Goal: Information Seeking & Learning: Learn about a topic

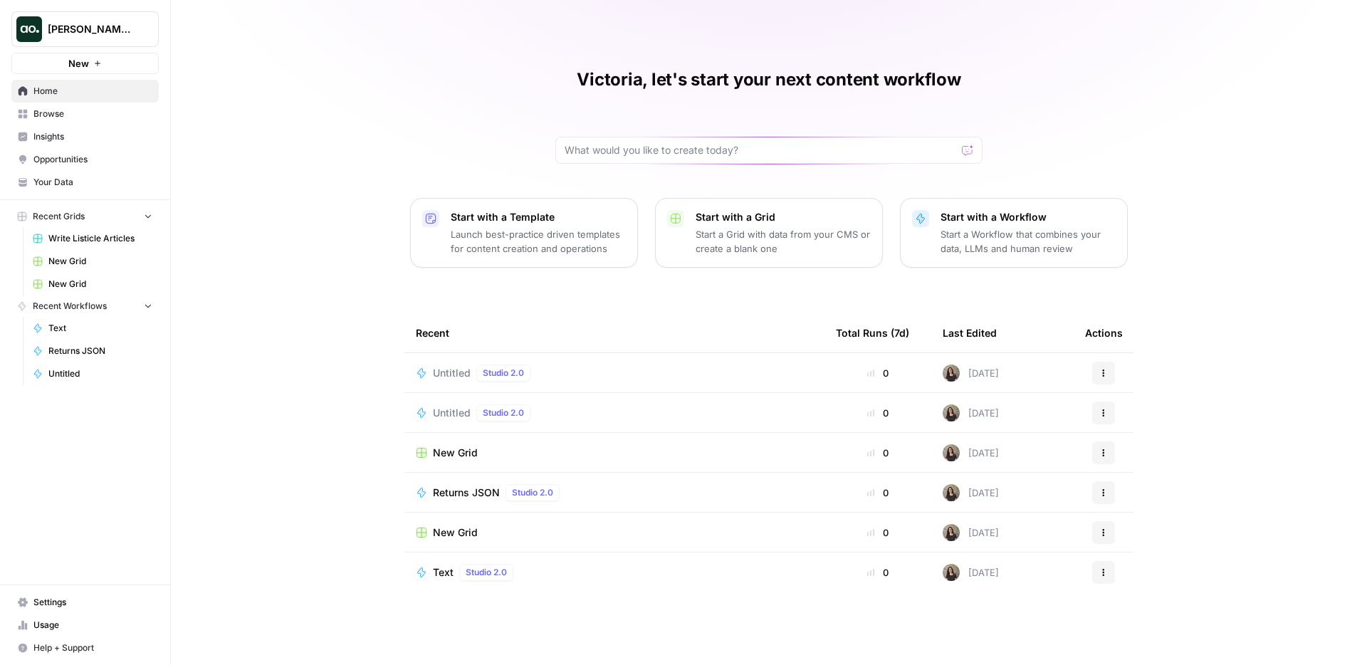
click at [95, 142] on span "Insights" at bounding box center [92, 136] width 119 height 13
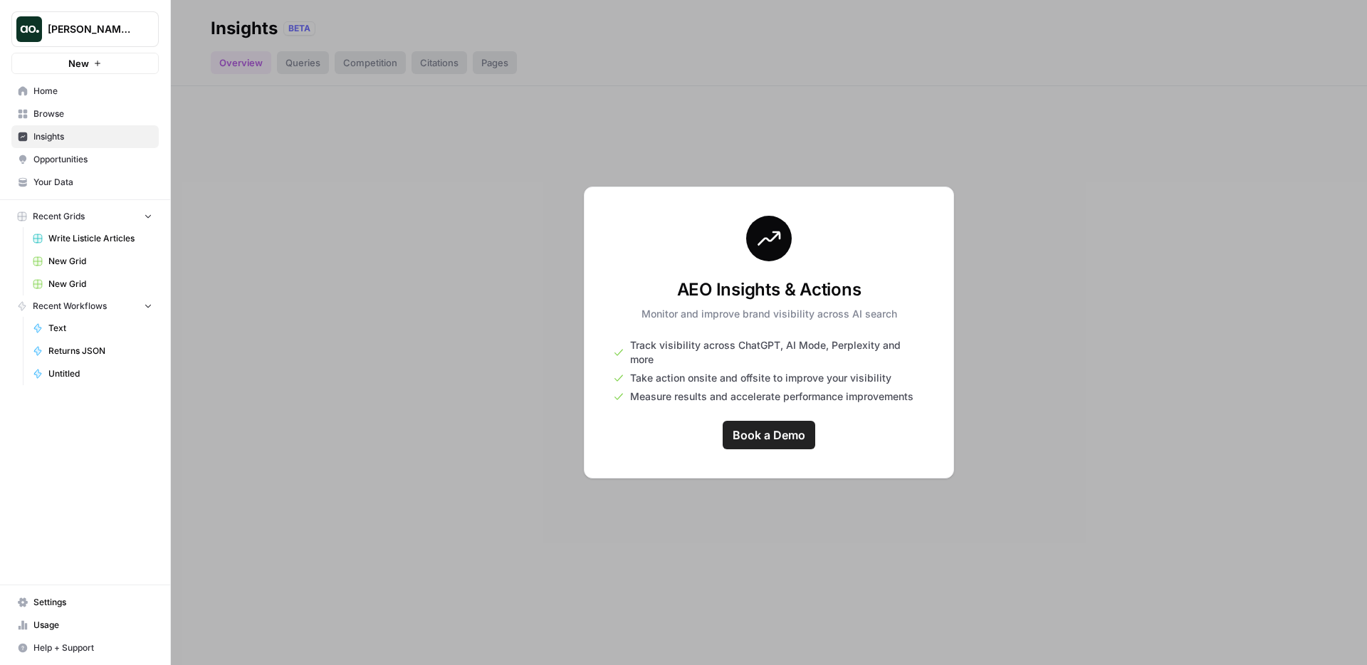
click at [67, 38] on button "Vicky Testing" at bounding box center [84, 29] width 147 height 36
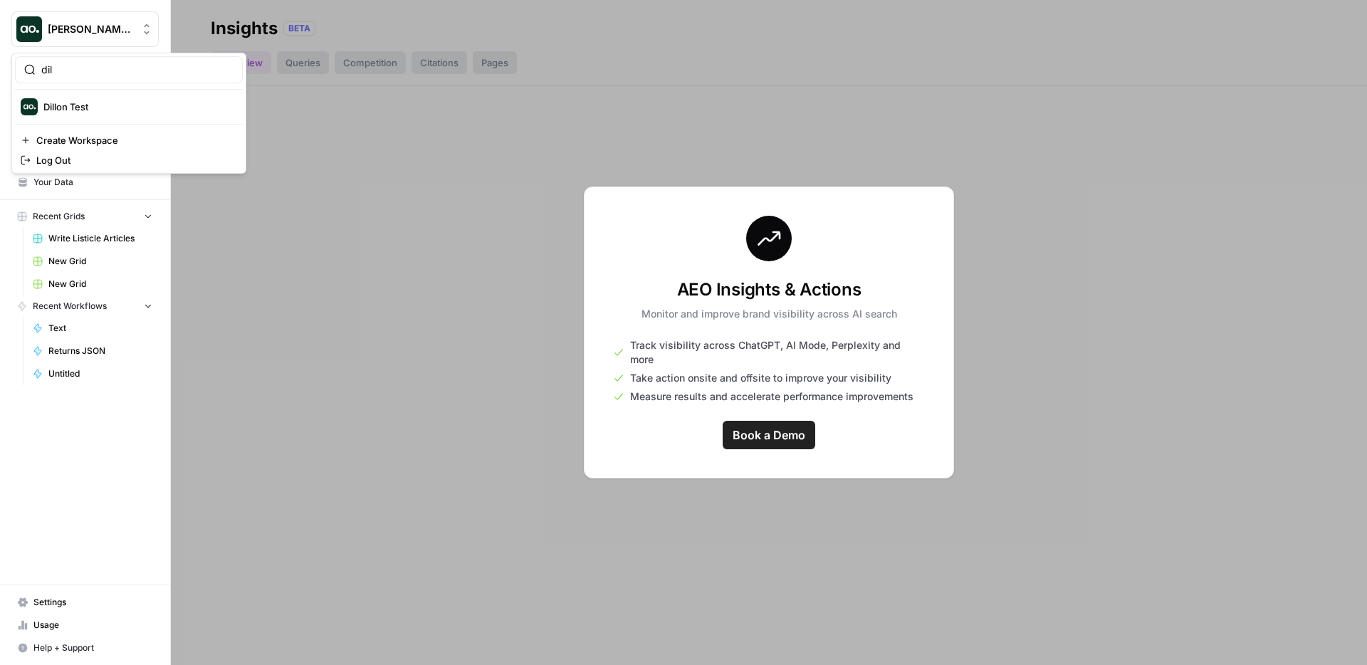
type input "dil"
click at [58, 108] on span "Dillon Test" at bounding box center [137, 107] width 188 height 14
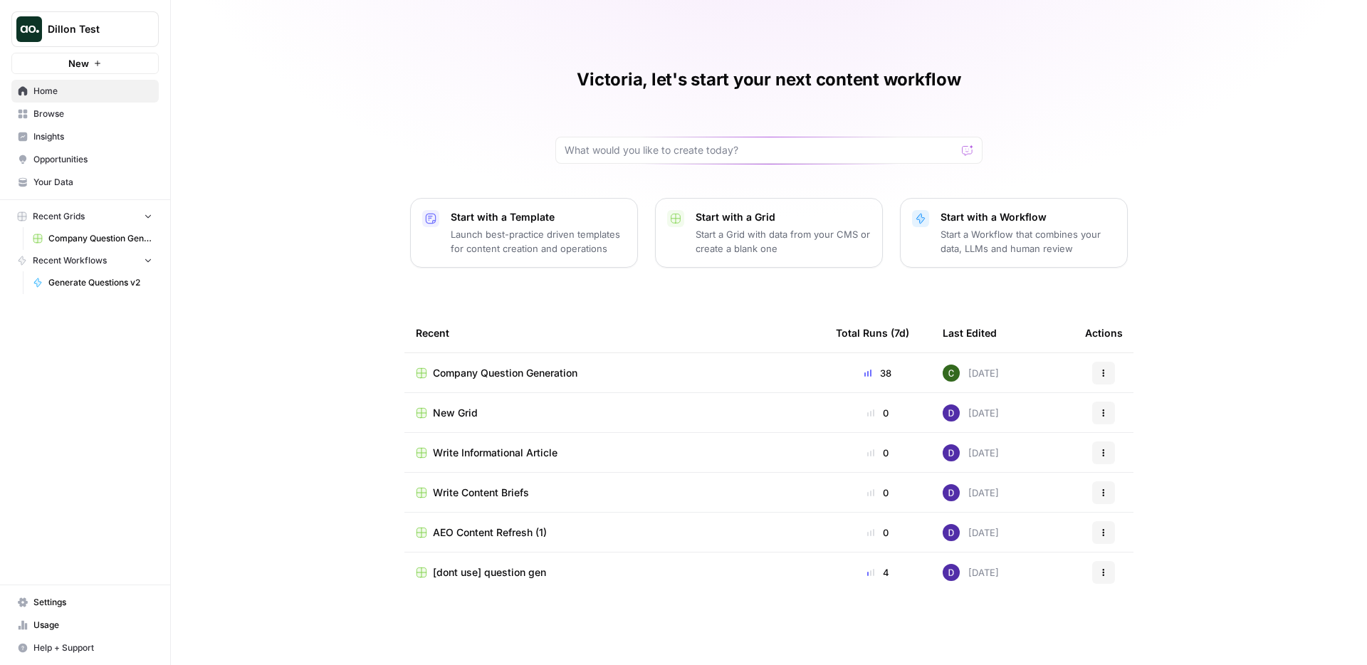
click at [127, 141] on span "Insights" at bounding box center [92, 136] width 119 height 13
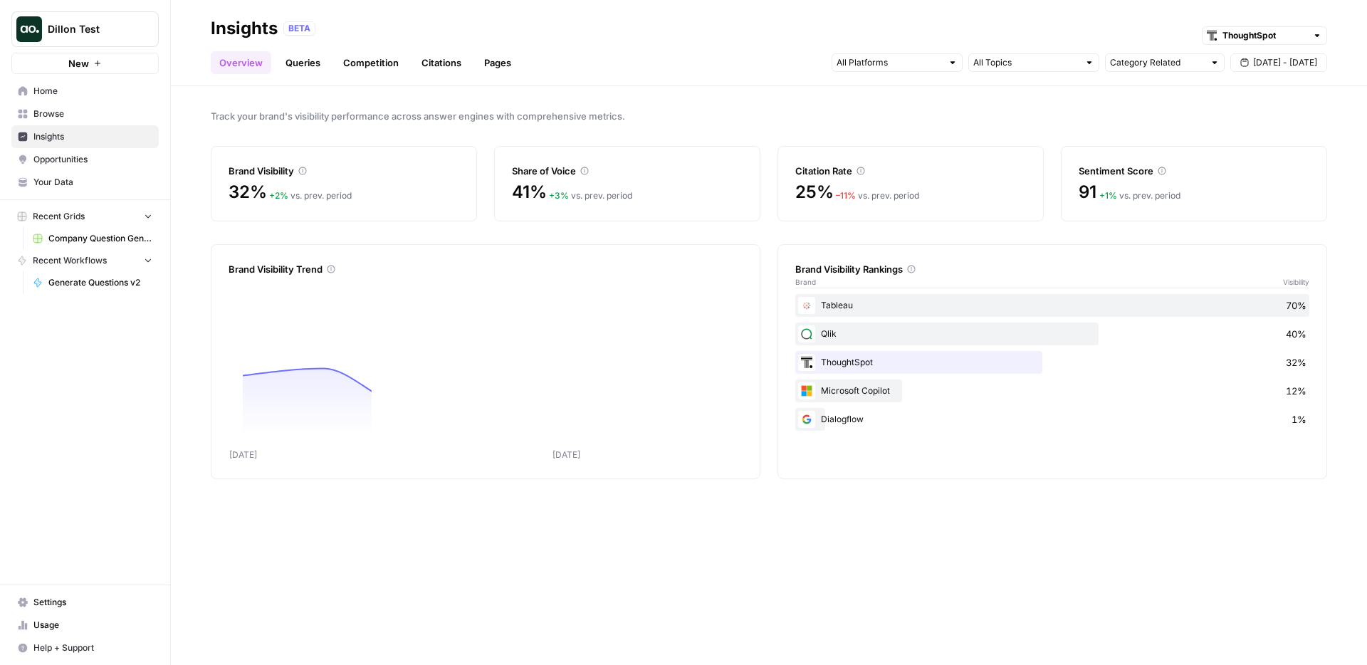
click at [441, 70] on link "Citations" at bounding box center [441, 62] width 57 height 23
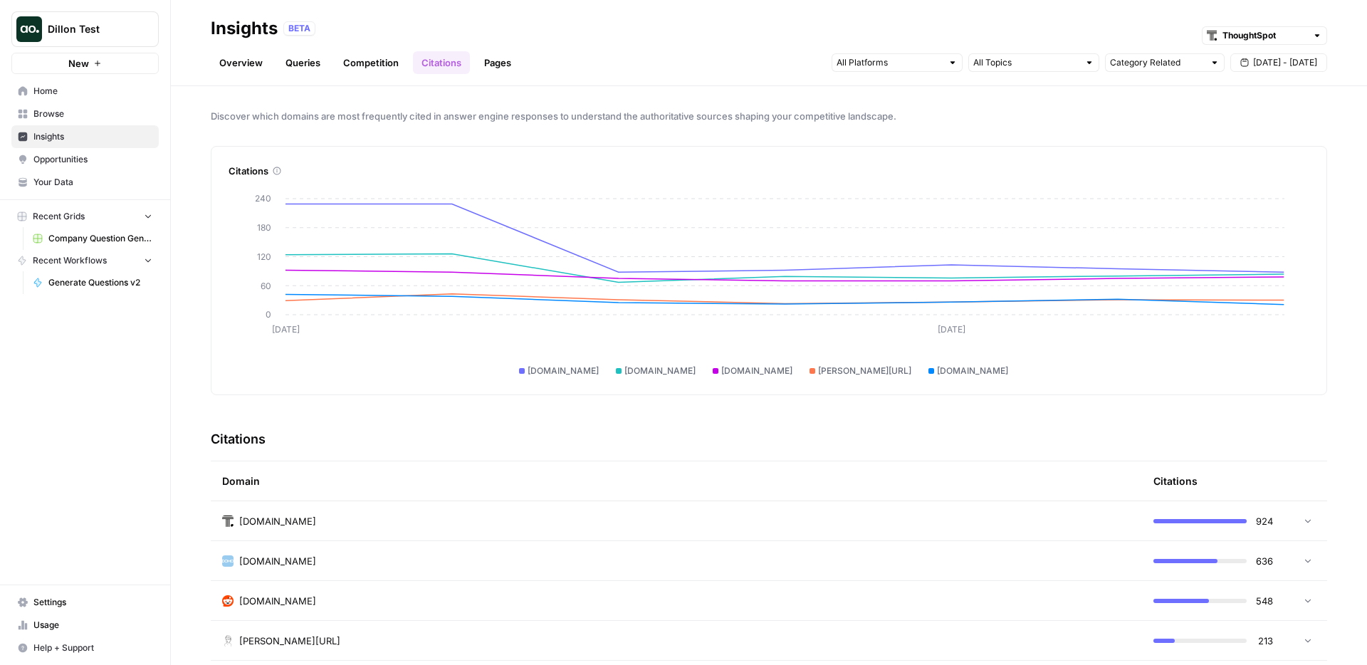
click at [926, 73] on div "Category Related [DATE] - [DATE]" at bounding box center [1080, 62] width 496 height 23
click at [921, 62] on input "text" at bounding box center [889, 63] width 105 height 14
click at [927, 99] on span "Gemini" at bounding box center [895, 94] width 73 height 14
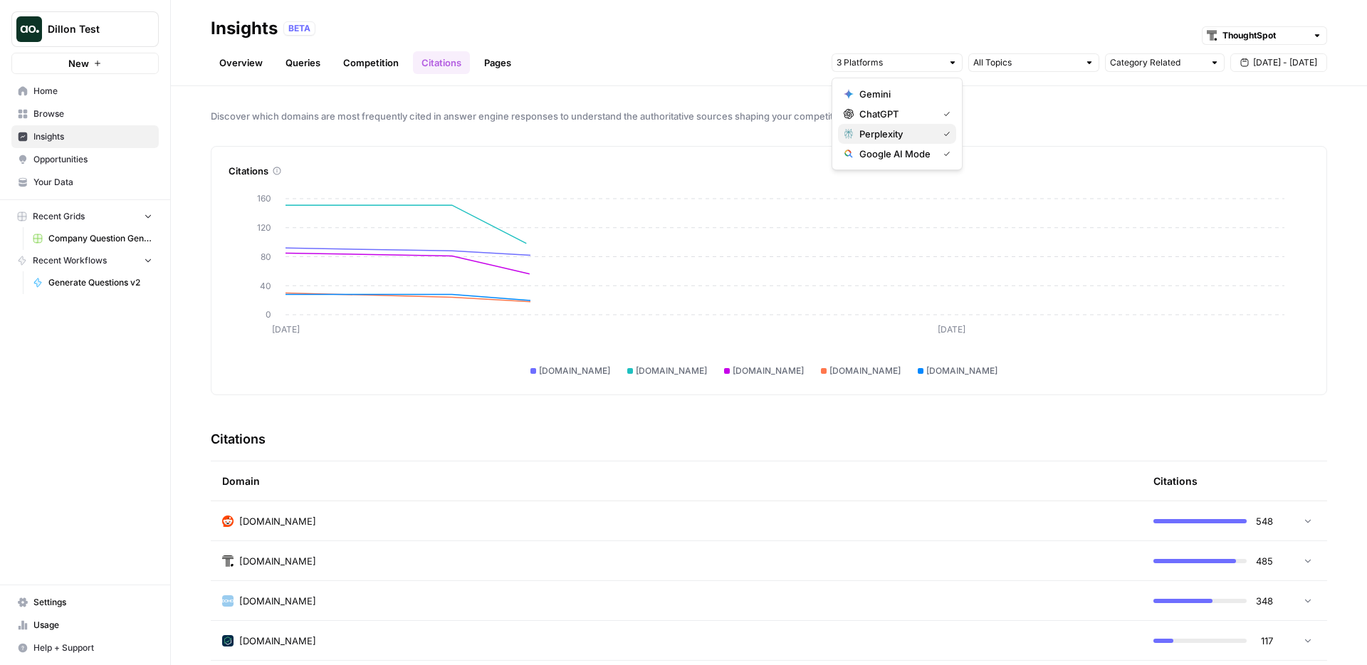
click at [930, 130] on span "Perplexity" at bounding box center [895, 134] width 73 height 14
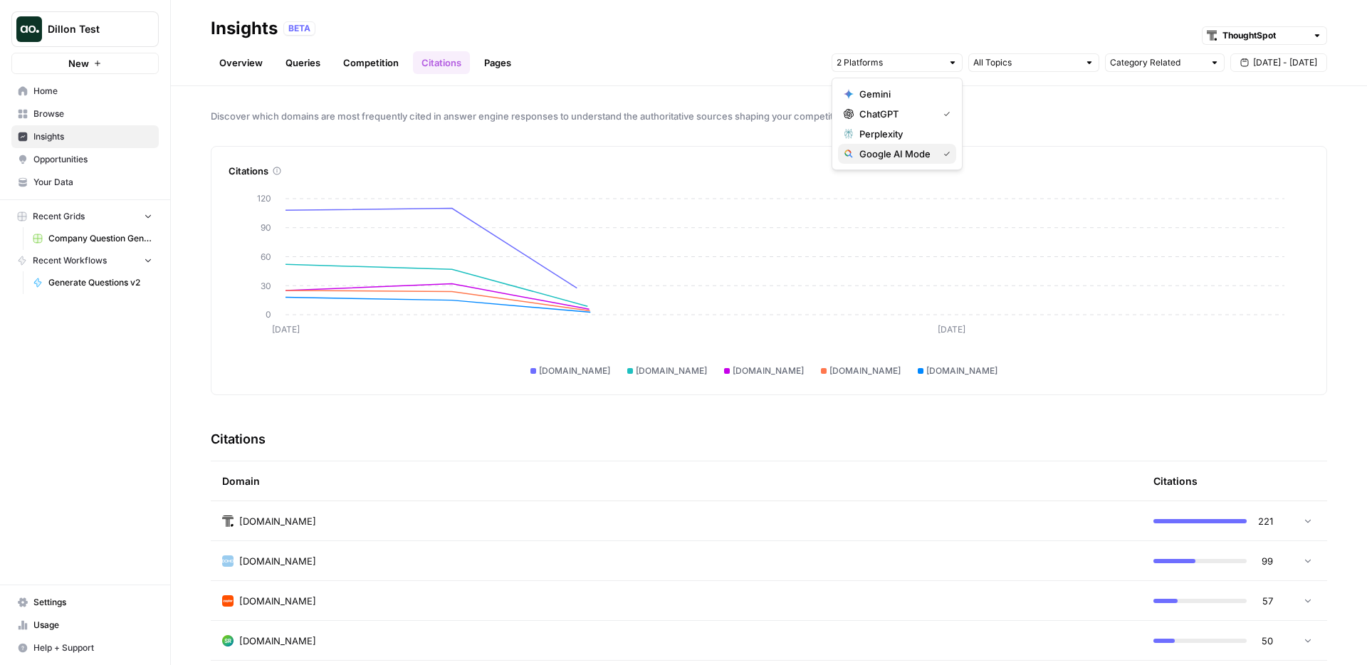
click at [936, 152] on div "Google AI Mode" at bounding box center [897, 154] width 107 height 14
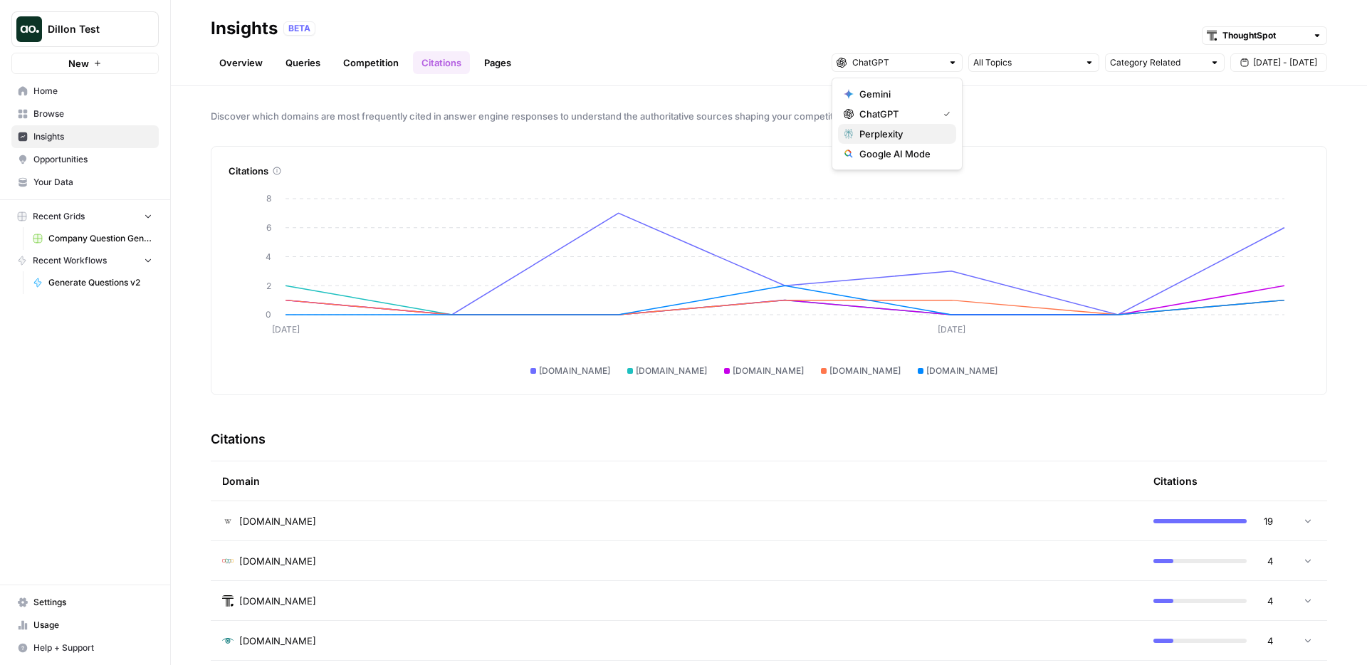
click at [911, 130] on span "Perplexity" at bounding box center [901, 134] width 85 height 14
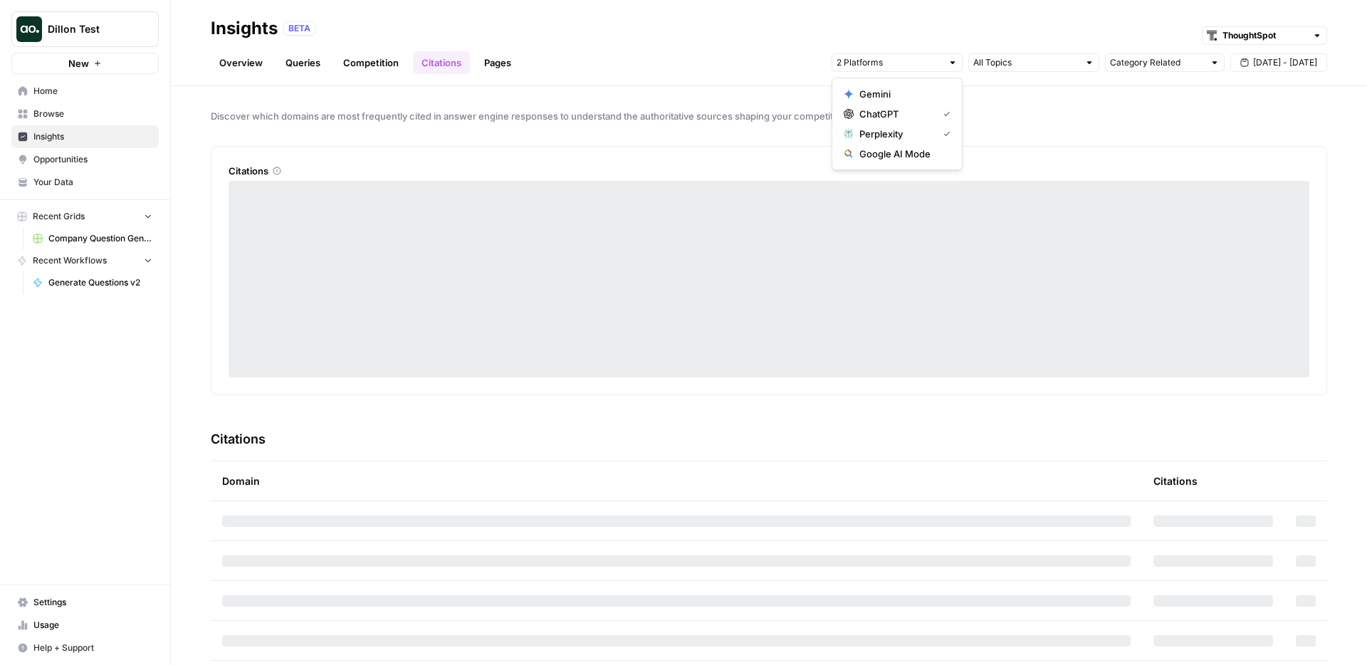
click at [908, 116] on span "ChatGPT" at bounding box center [895, 114] width 73 height 14
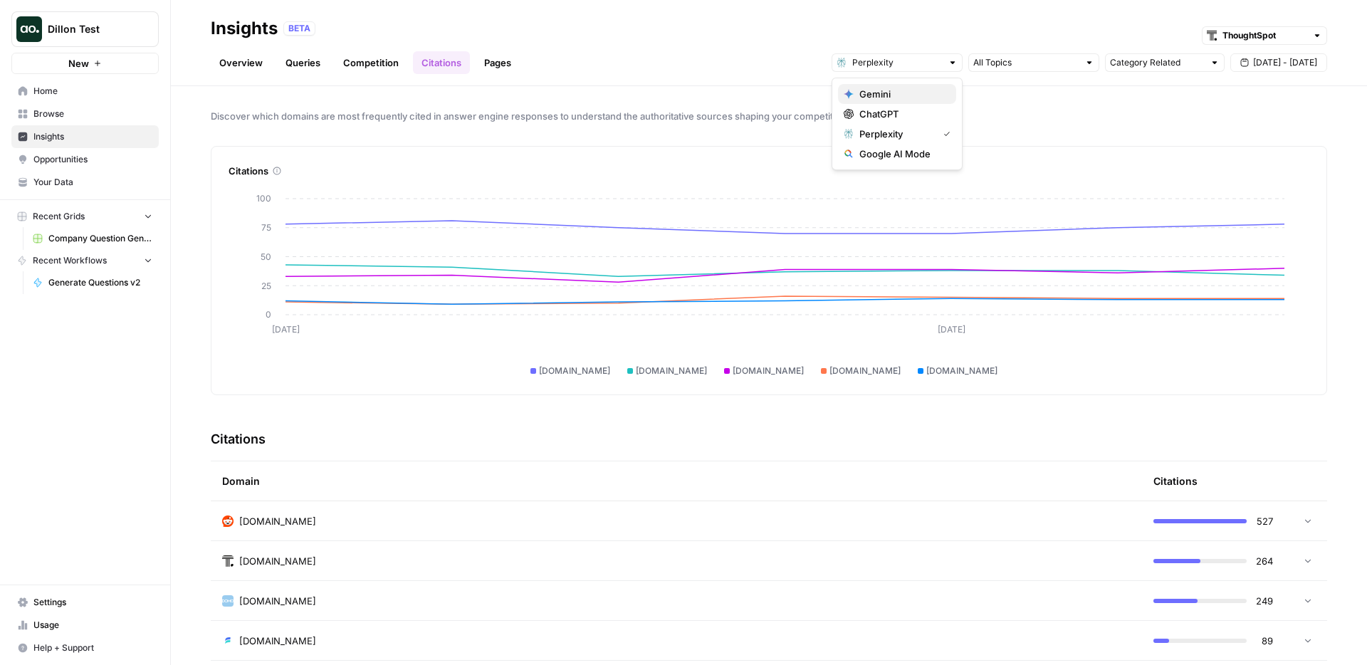
click at [898, 92] on span "Gemini" at bounding box center [901, 94] width 85 height 14
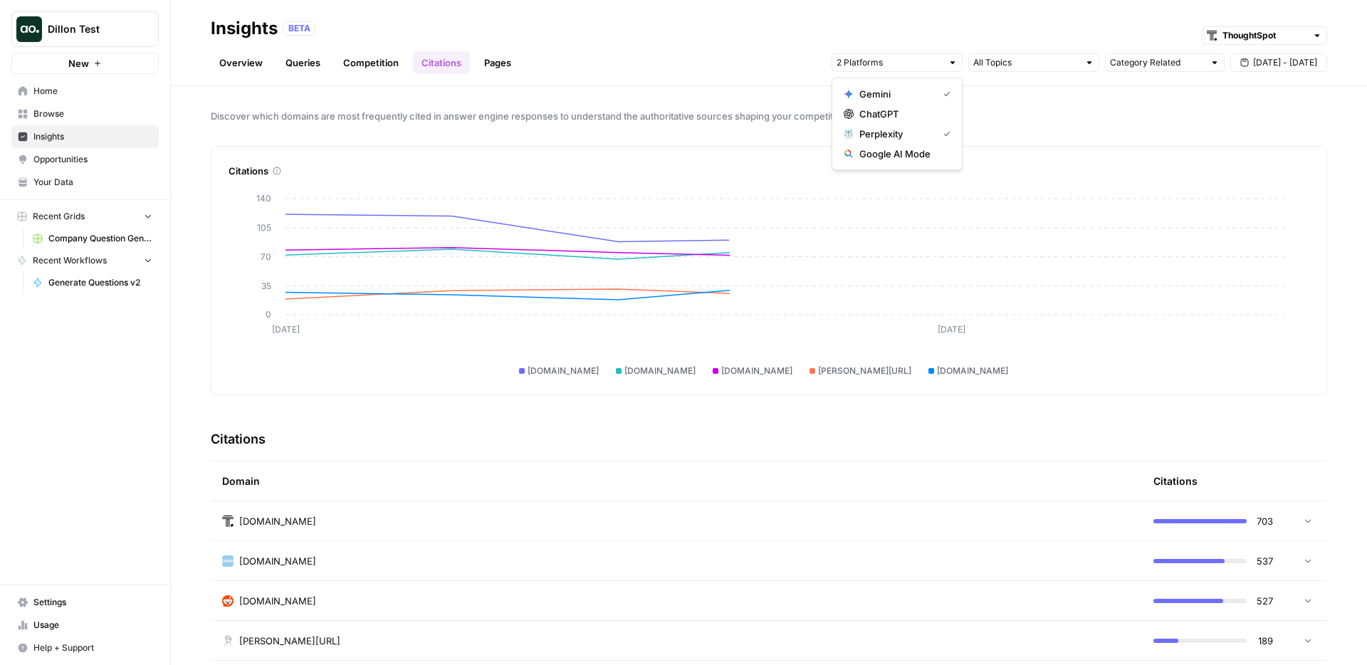
click at [918, 137] on span "Perplexity" at bounding box center [895, 134] width 73 height 14
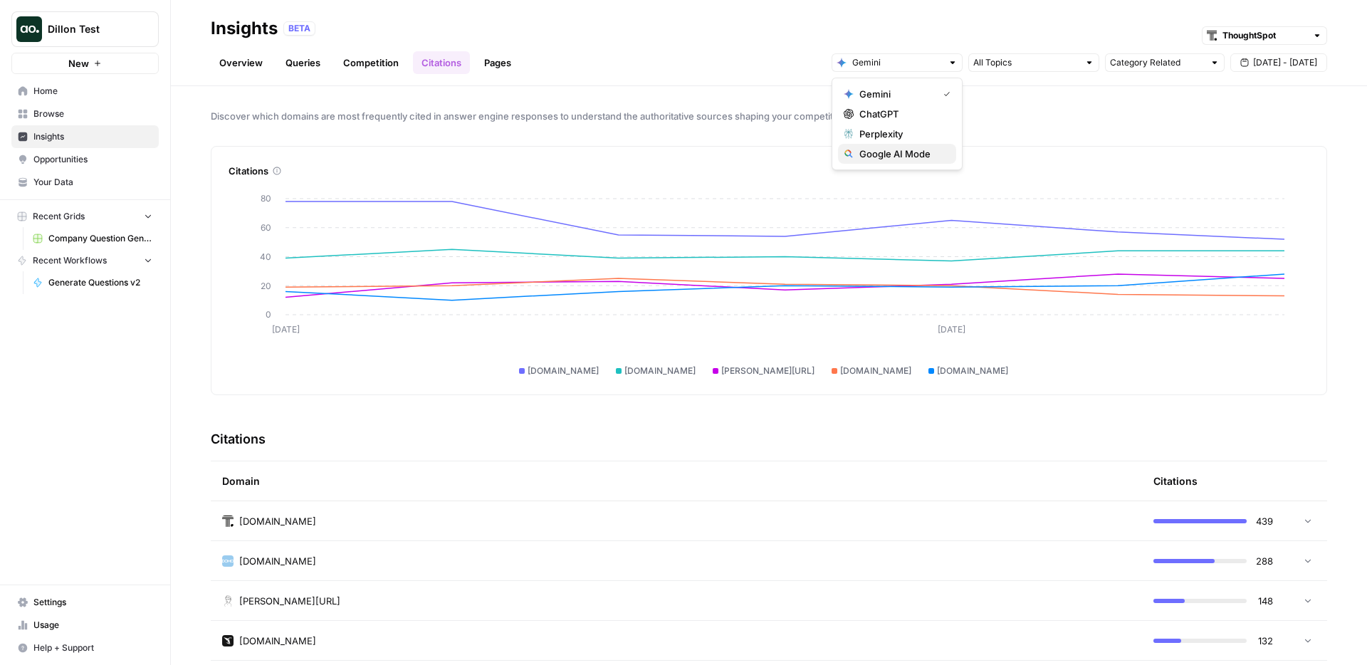
click at [869, 157] on span "Google AI Mode" at bounding box center [901, 154] width 85 height 14
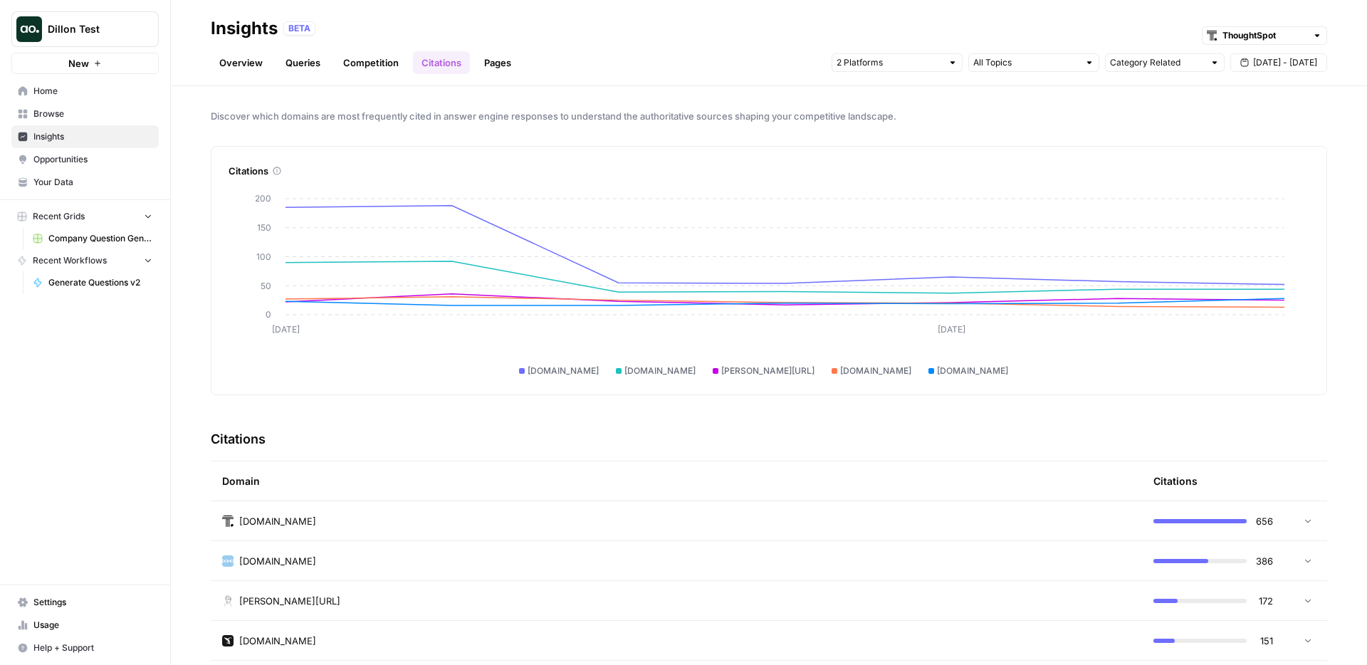
click at [541, 111] on span "Discover which domains are most frequently cited in answer engine responses to …" at bounding box center [769, 116] width 1116 height 14
